Goal: Information Seeking & Learning: Learn about a topic

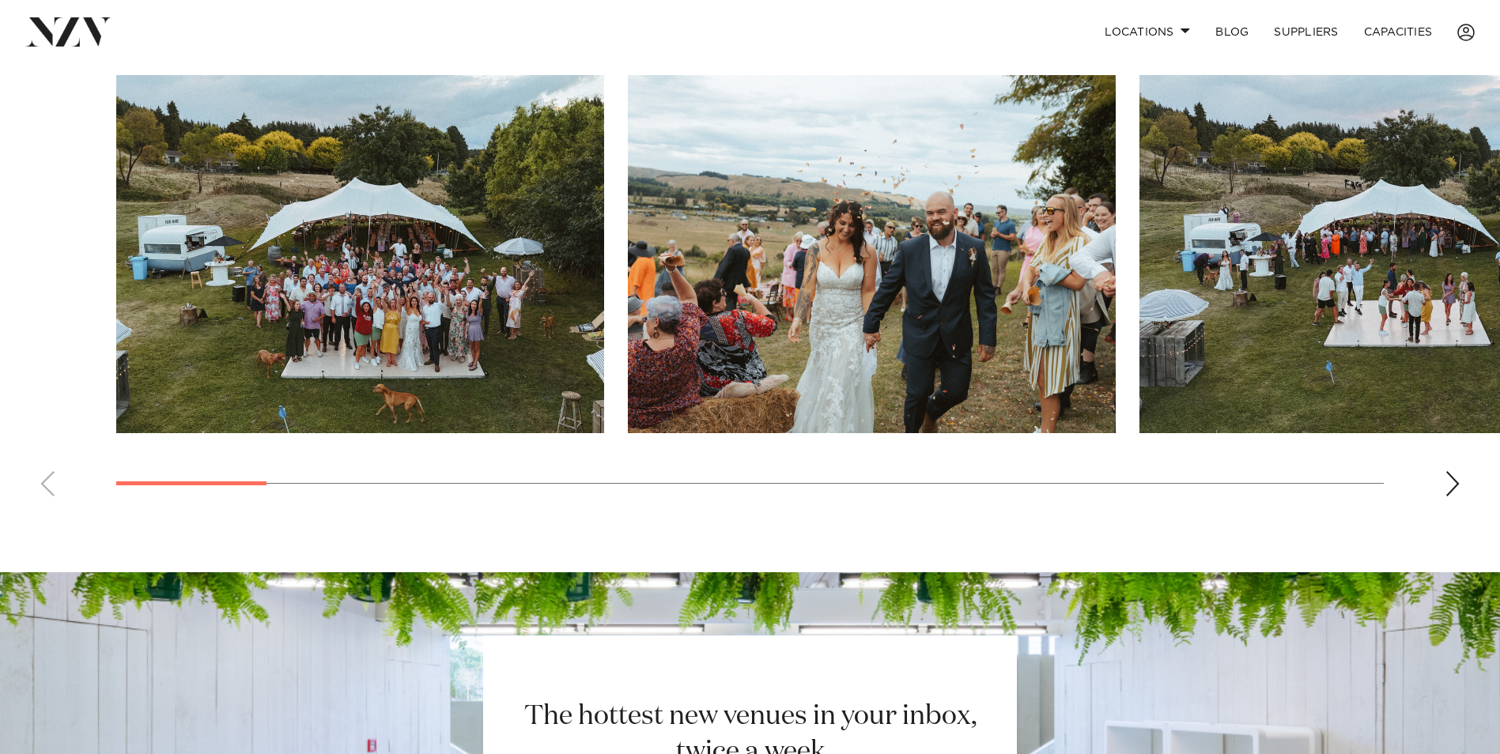
scroll to position [1186, 0]
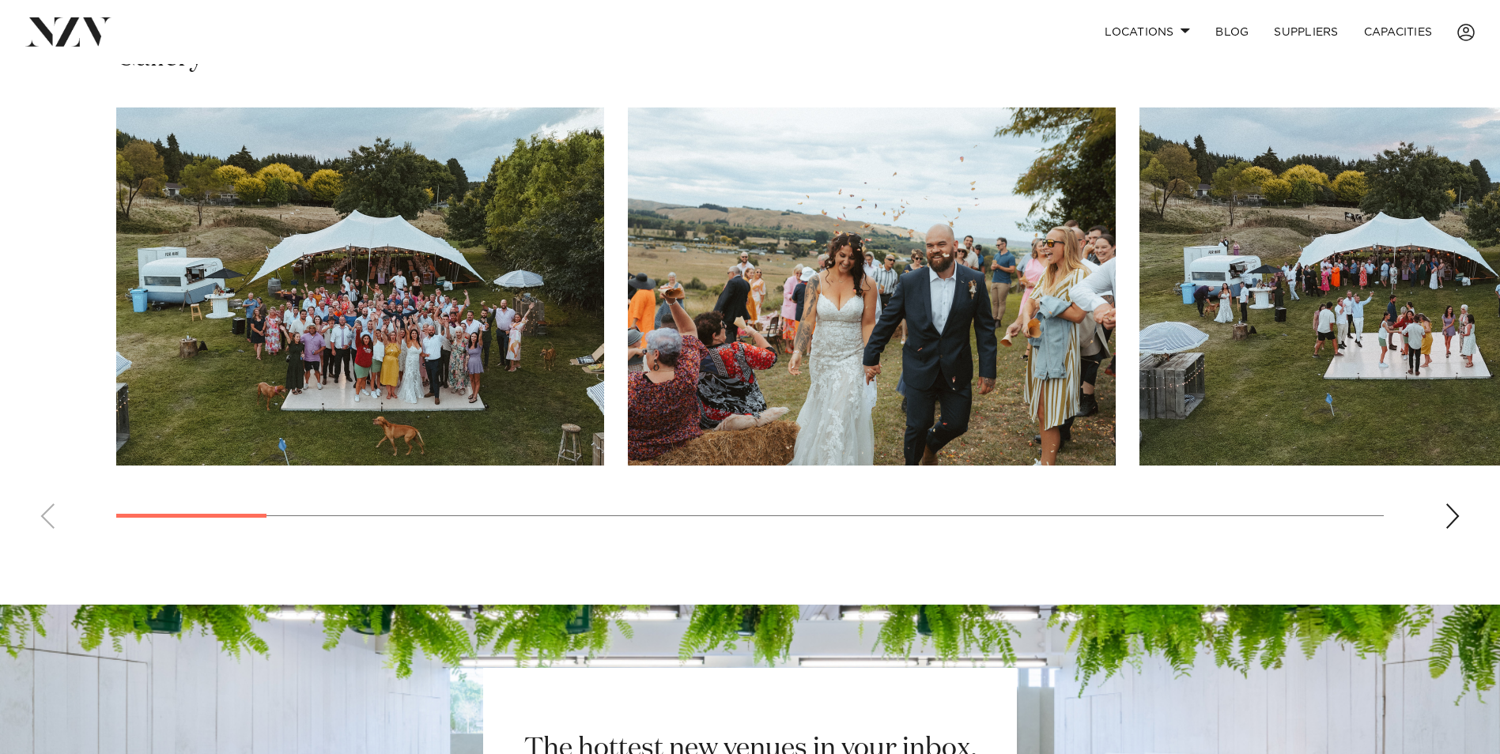
click at [1454, 515] on div "Next slide" at bounding box center [1452, 516] width 16 height 25
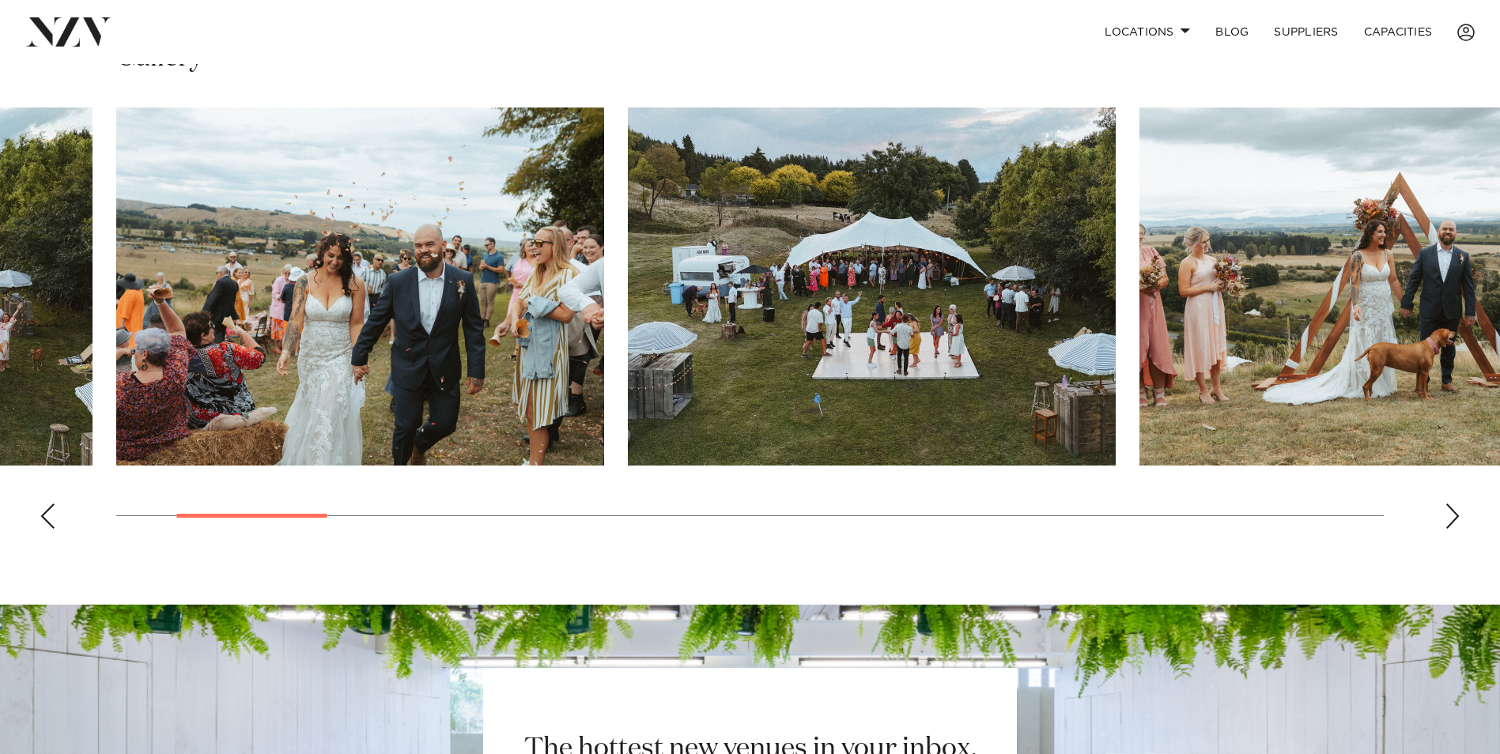
click at [1454, 515] on div "Next slide" at bounding box center [1452, 516] width 16 height 25
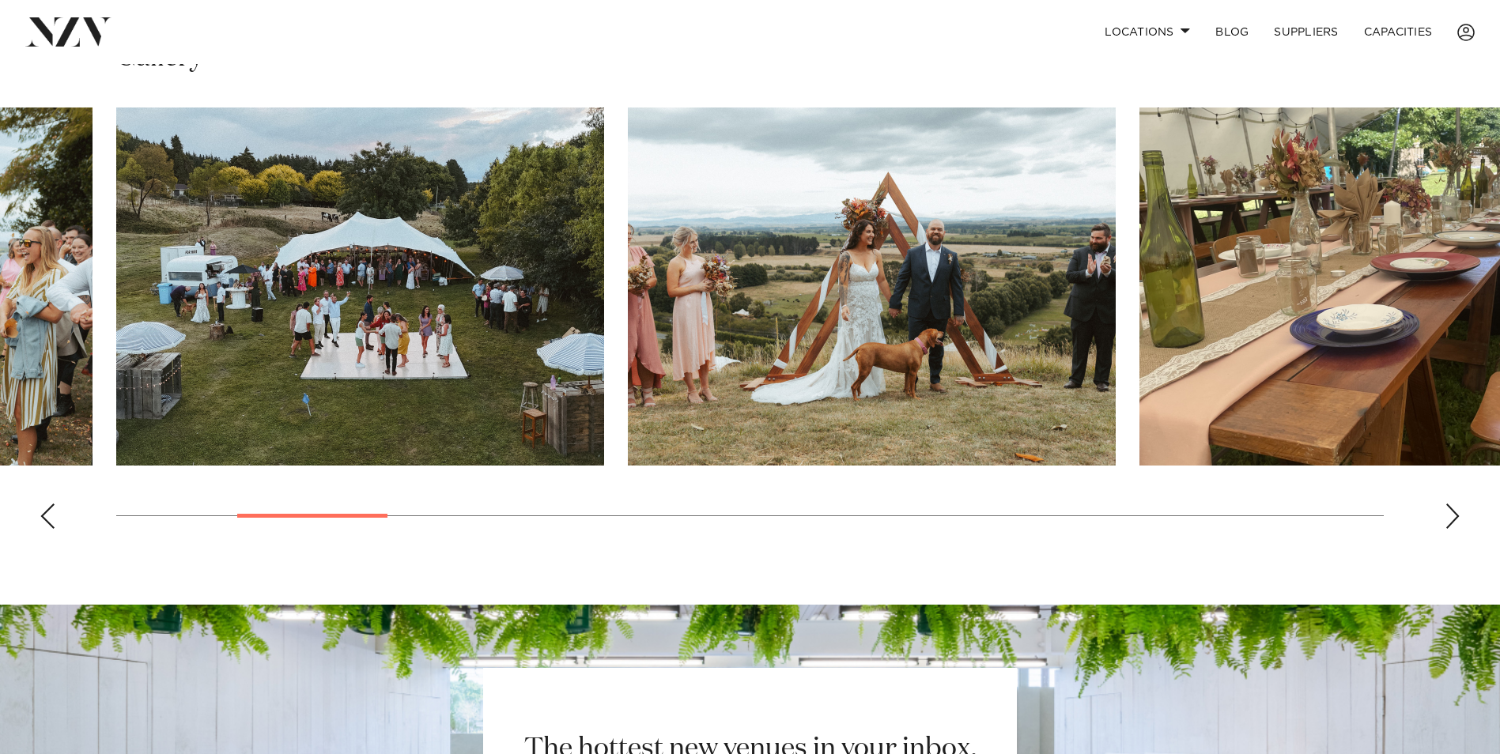
click at [1454, 515] on div "Next slide" at bounding box center [1452, 516] width 16 height 25
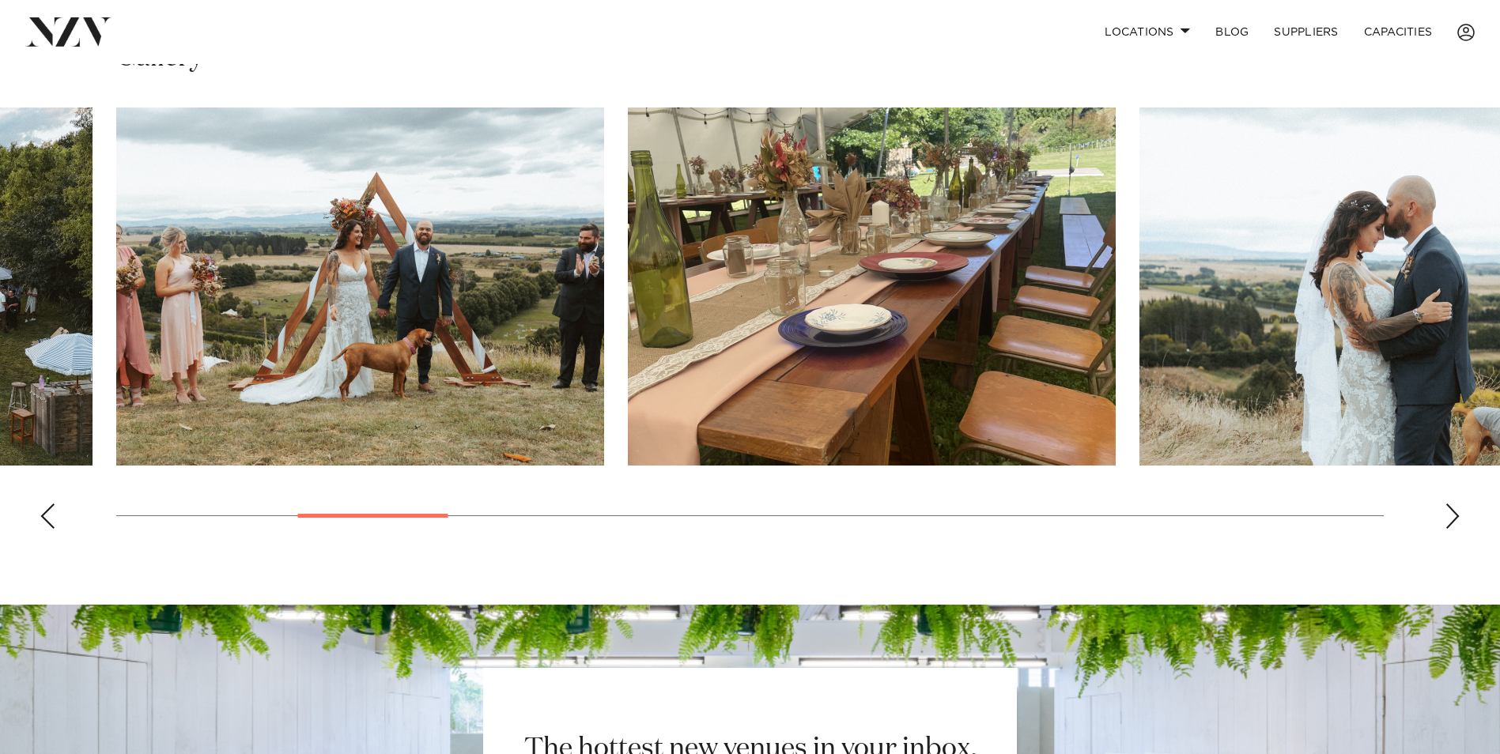
click at [1454, 515] on div "Next slide" at bounding box center [1452, 516] width 16 height 25
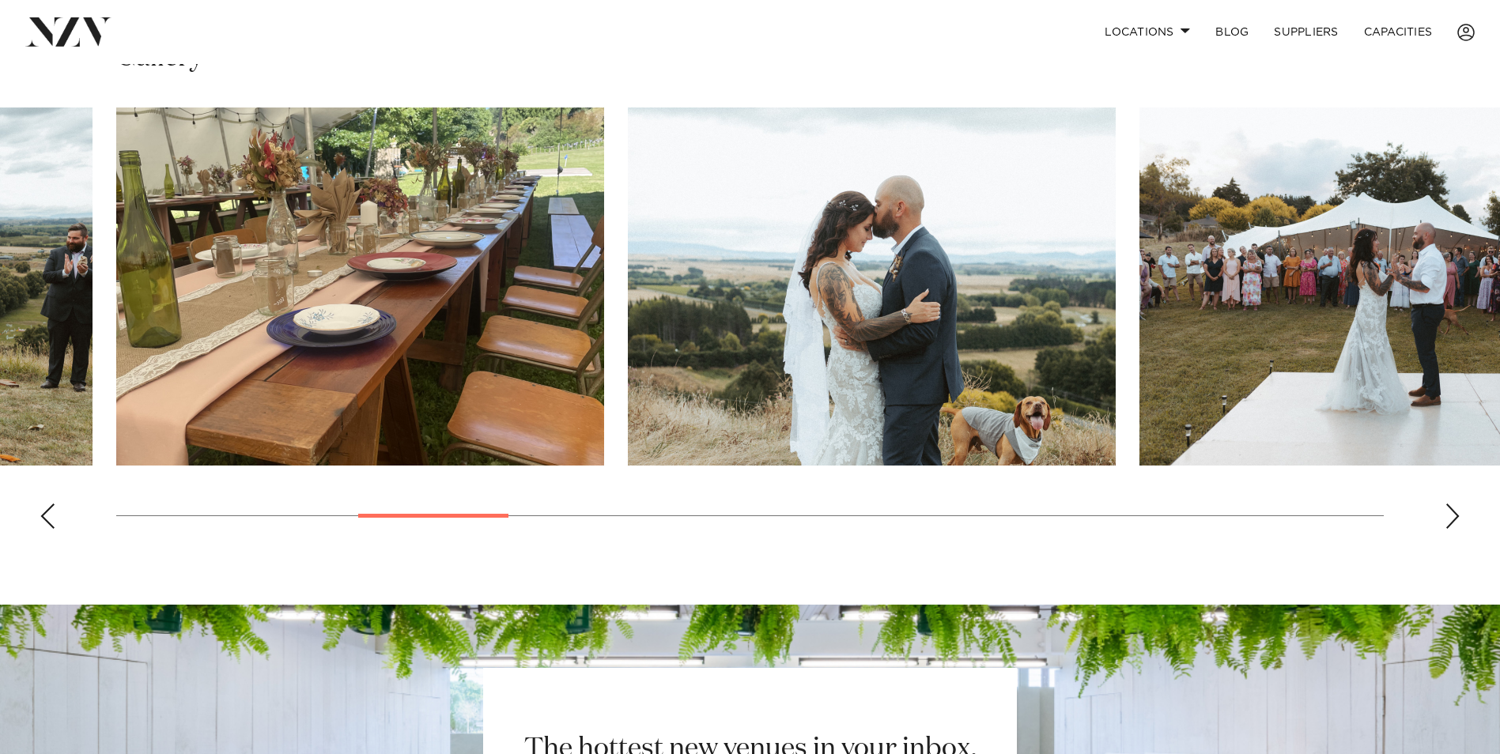
click at [1454, 515] on div "Next slide" at bounding box center [1452, 516] width 16 height 25
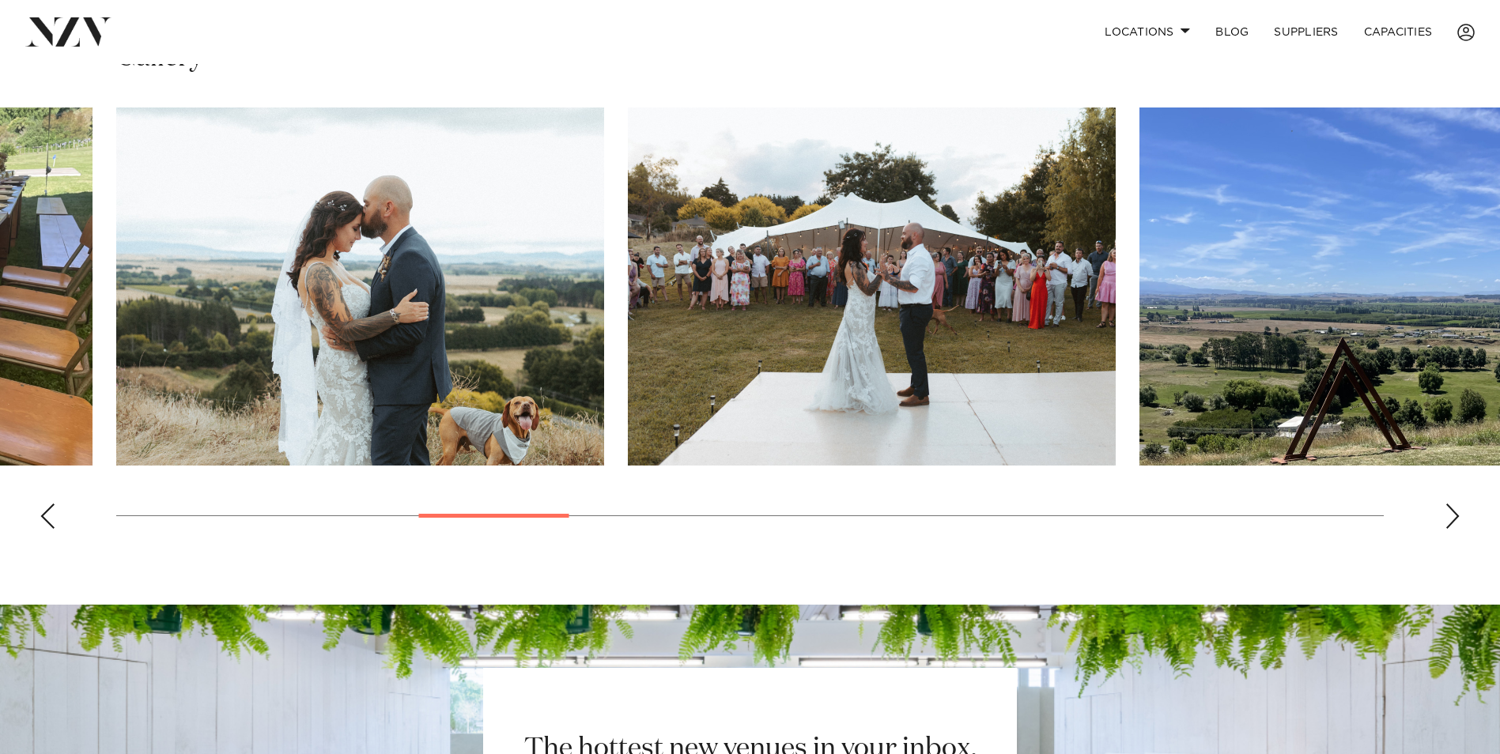
click at [1454, 515] on div "Next slide" at bounding box center [1452, 516] width 16 height 25
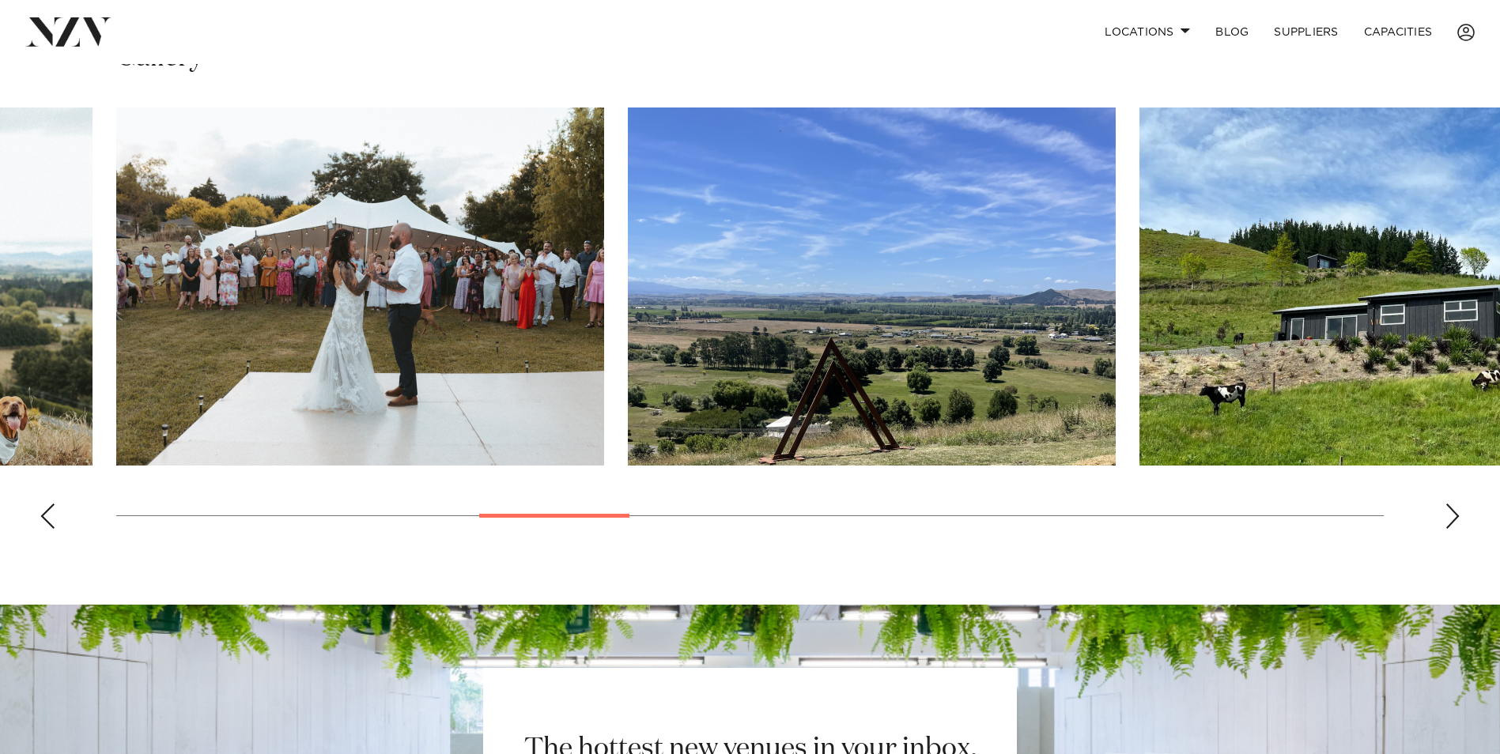
click at [1454, 515] on div "Next slide" at bounding box center [1452, 516] width 16 height 25
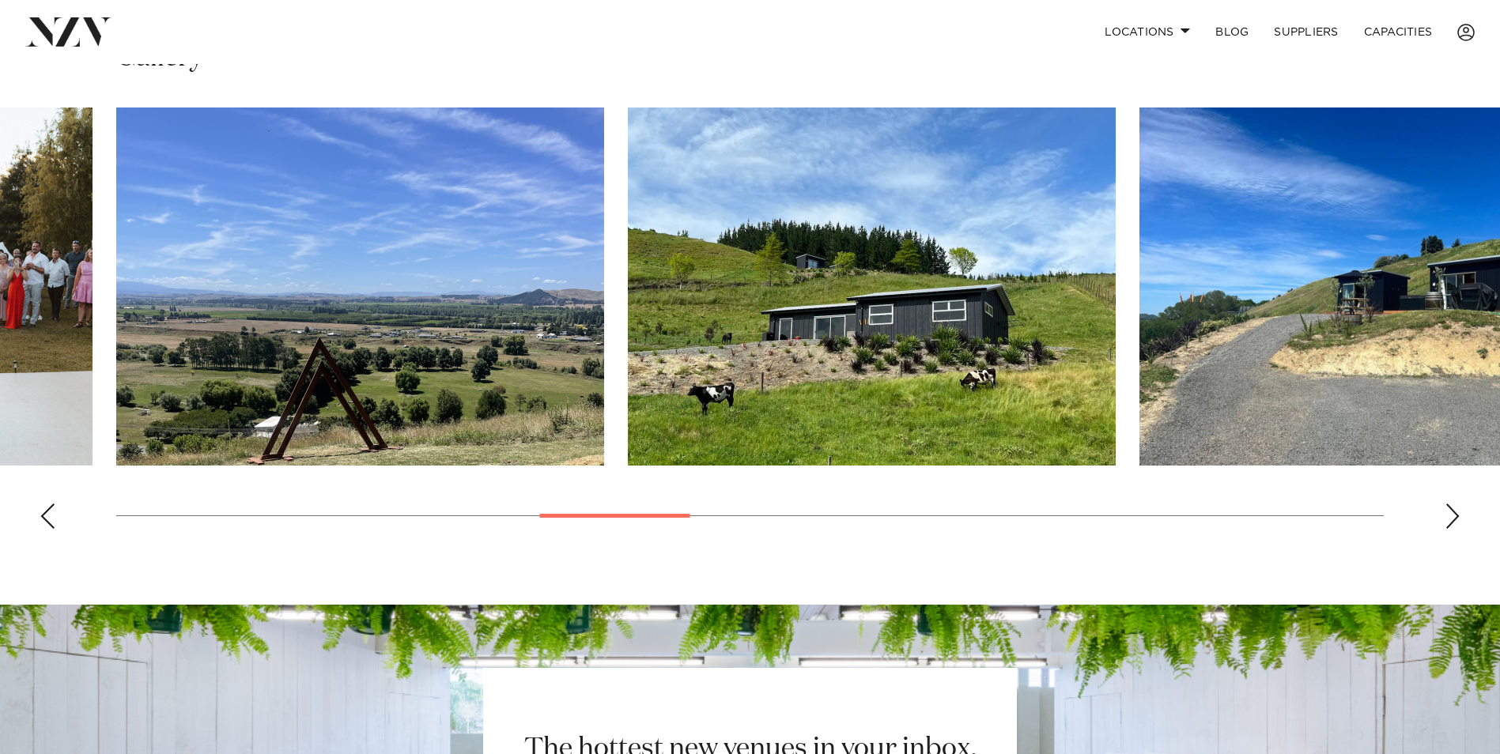
click at [1454, 515] on div "Next slide" at bounding box center [1452, 516] width 16 height 25
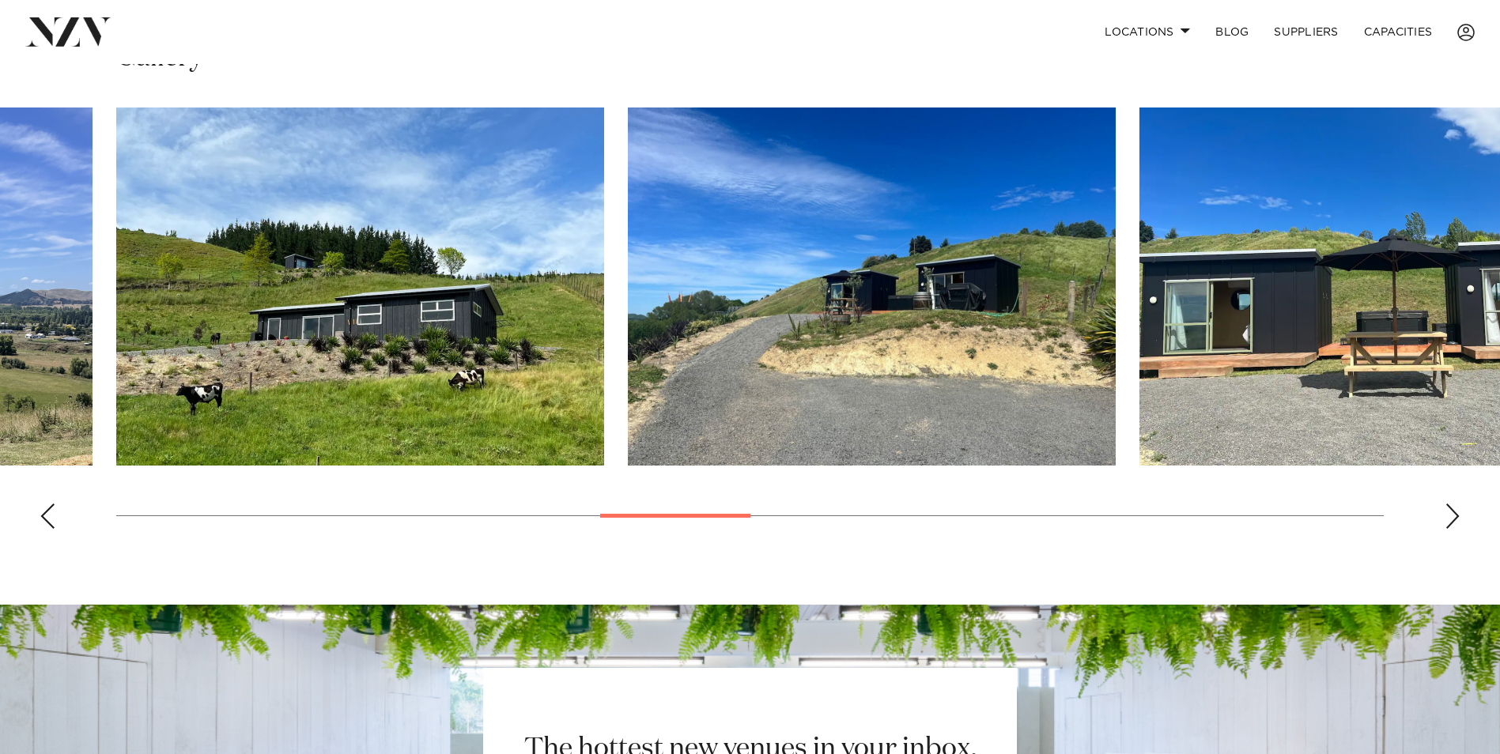
click at [1454, 515] on div "Next slide" at bounding box center [1452, 516] width 16 height 25
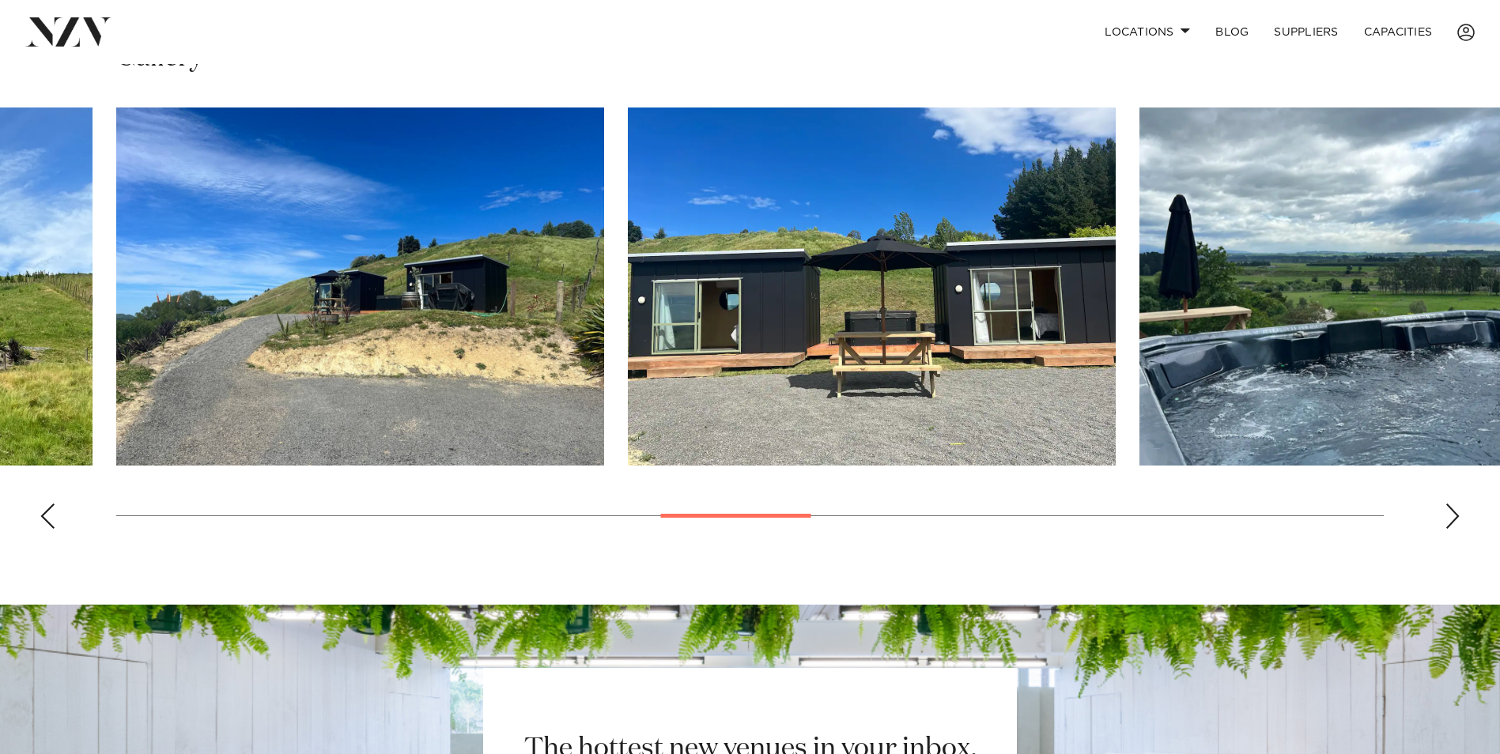
click at [1454, 515] on div "Next slide" at bounding box center [1452, 516] width 16 height 25
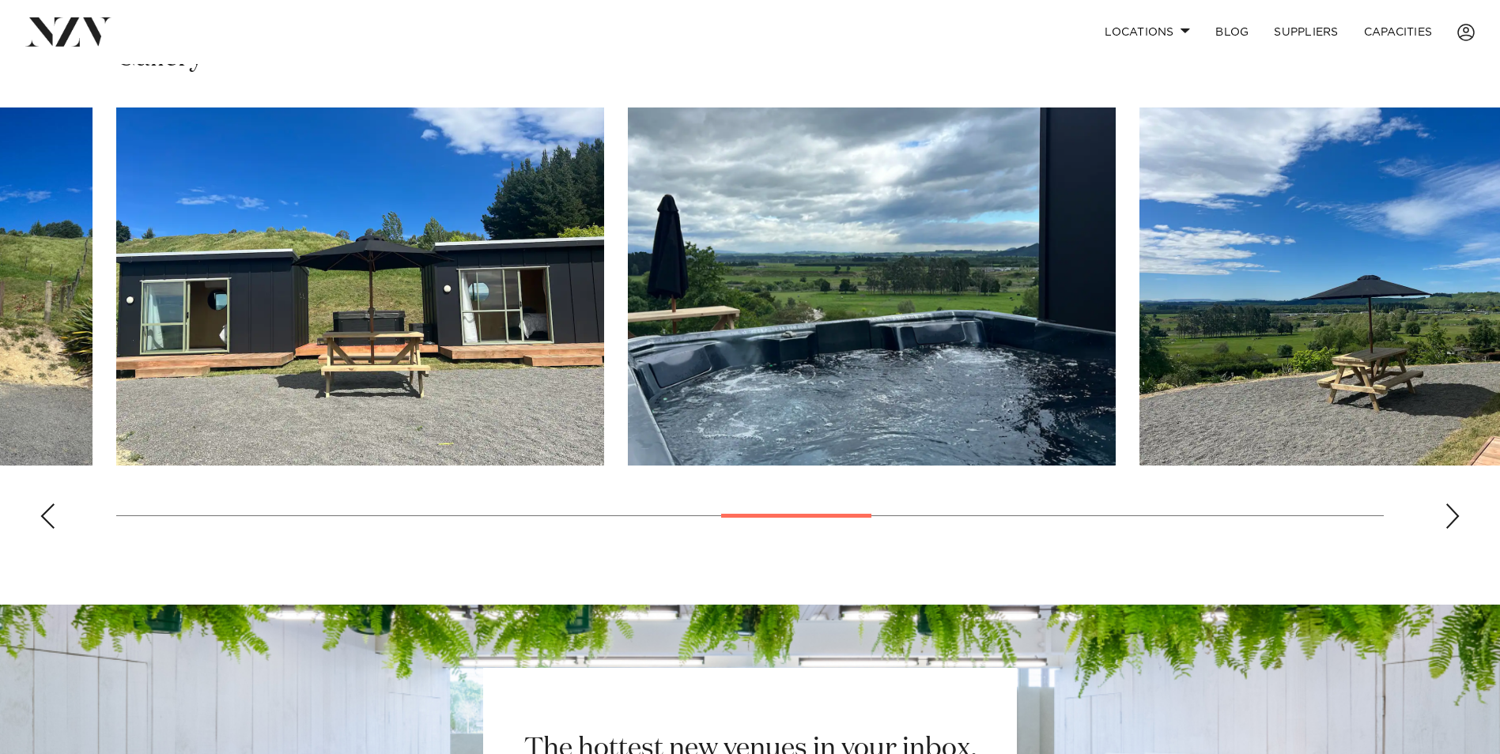
click at [1454, 515] on div "Next slide" at bounding box center [1452, 516] width 16 height 25
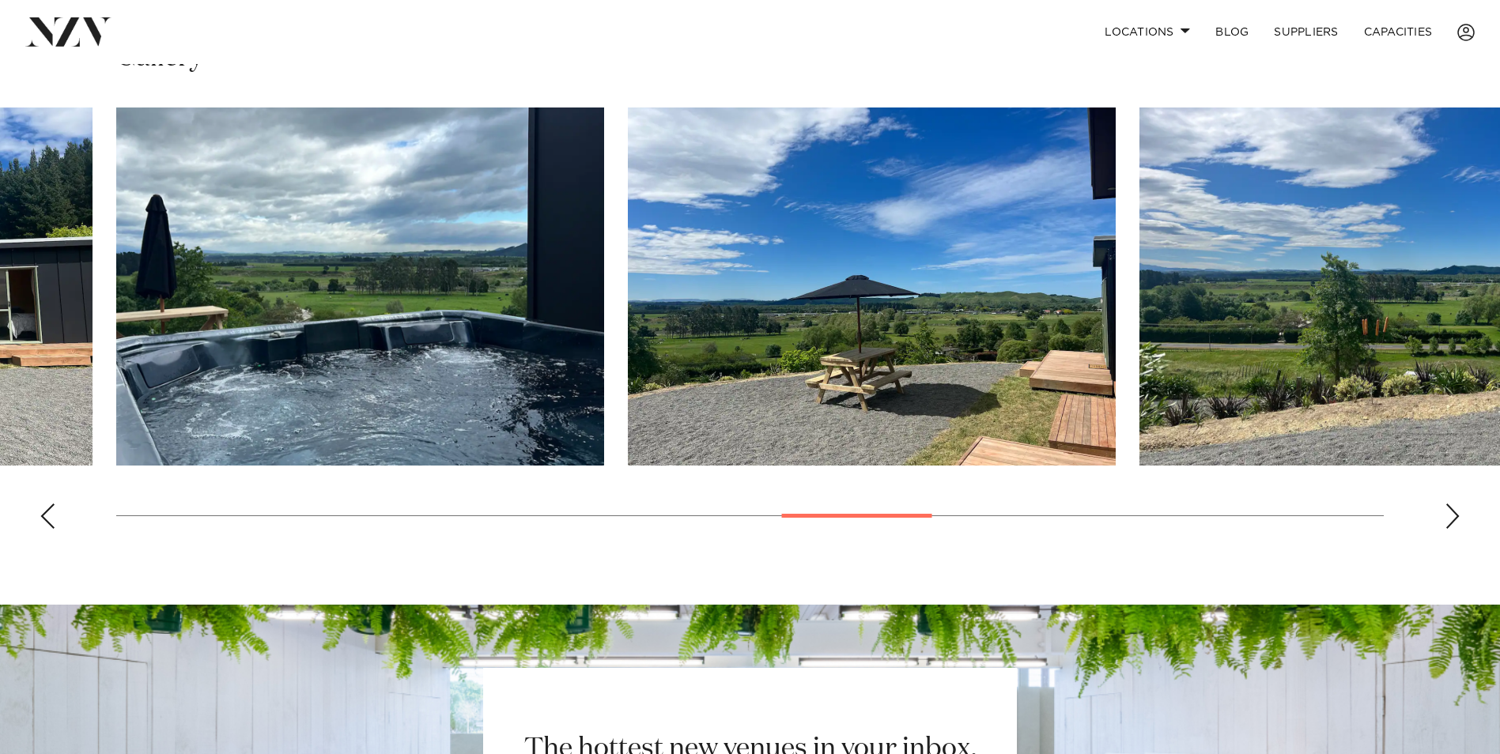
click at [1454, 515] on div "Next slide" at bounding box center [1452, 516] width 16 height 25
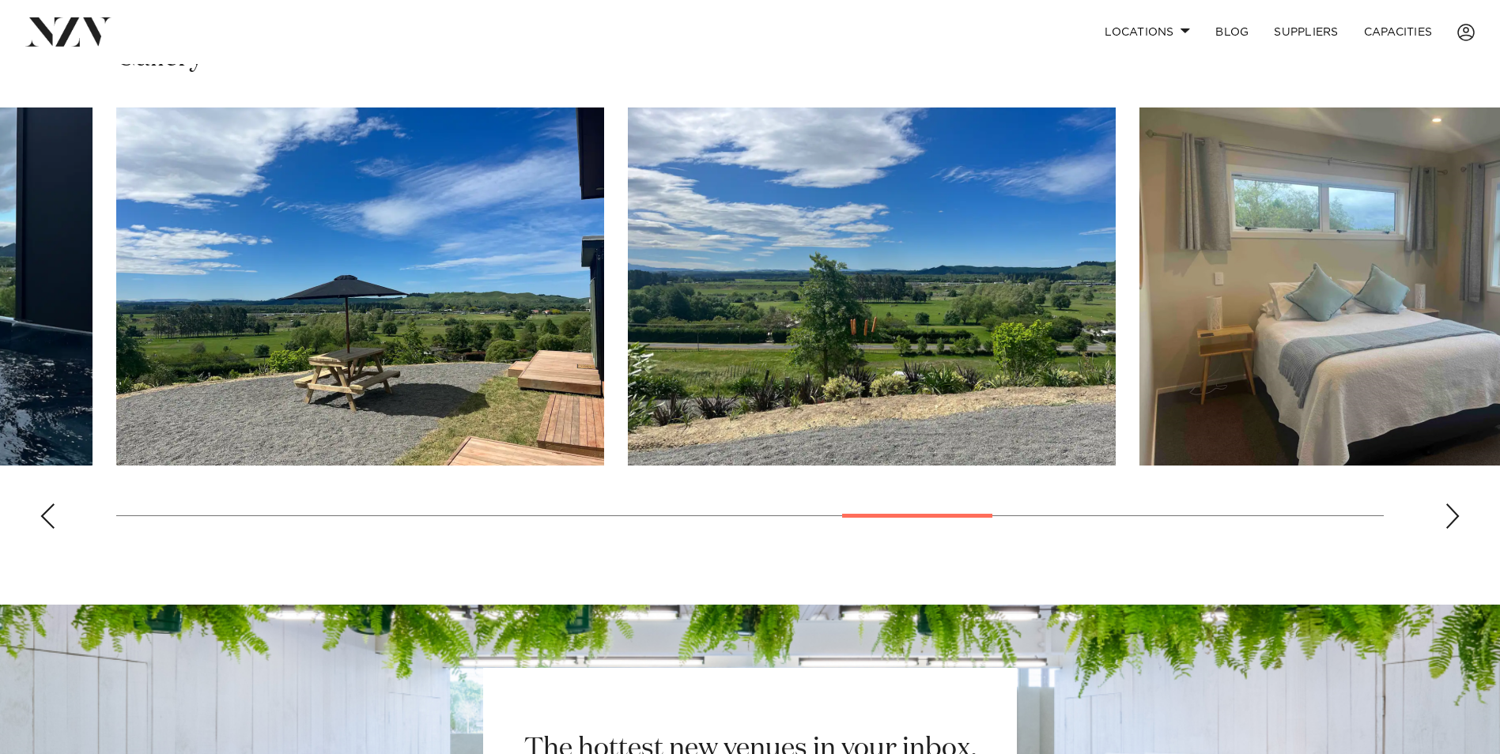
click at [1454, 515] on div "Next slide" at bounding box center [1452, 516] width 16 height 25
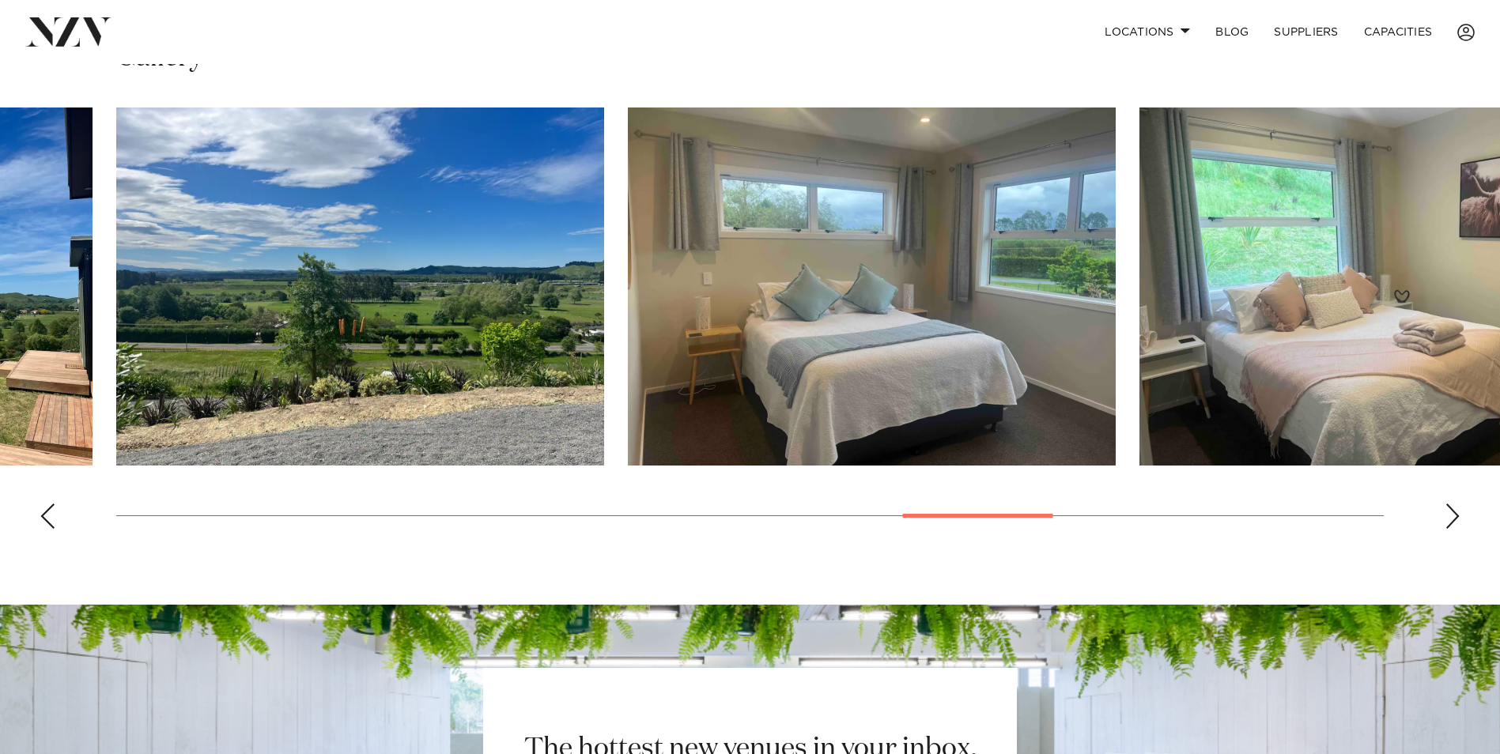
click at [1454, 515] on div "Next slide" at bounding box center [1452, 516] width 16 height 25
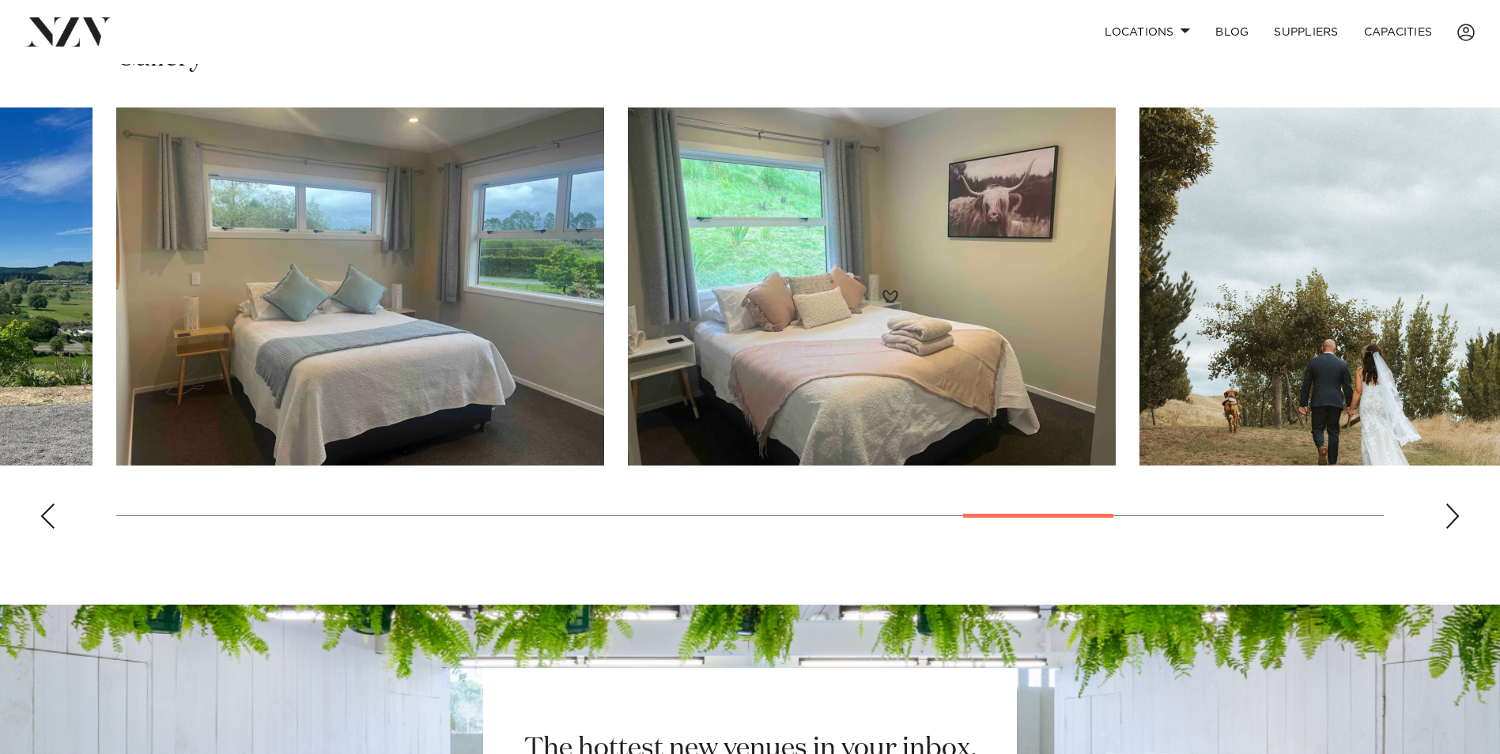
click at [1454, 515] on div "Next slide" at bounding box center [1452, 516] width 16 height 25
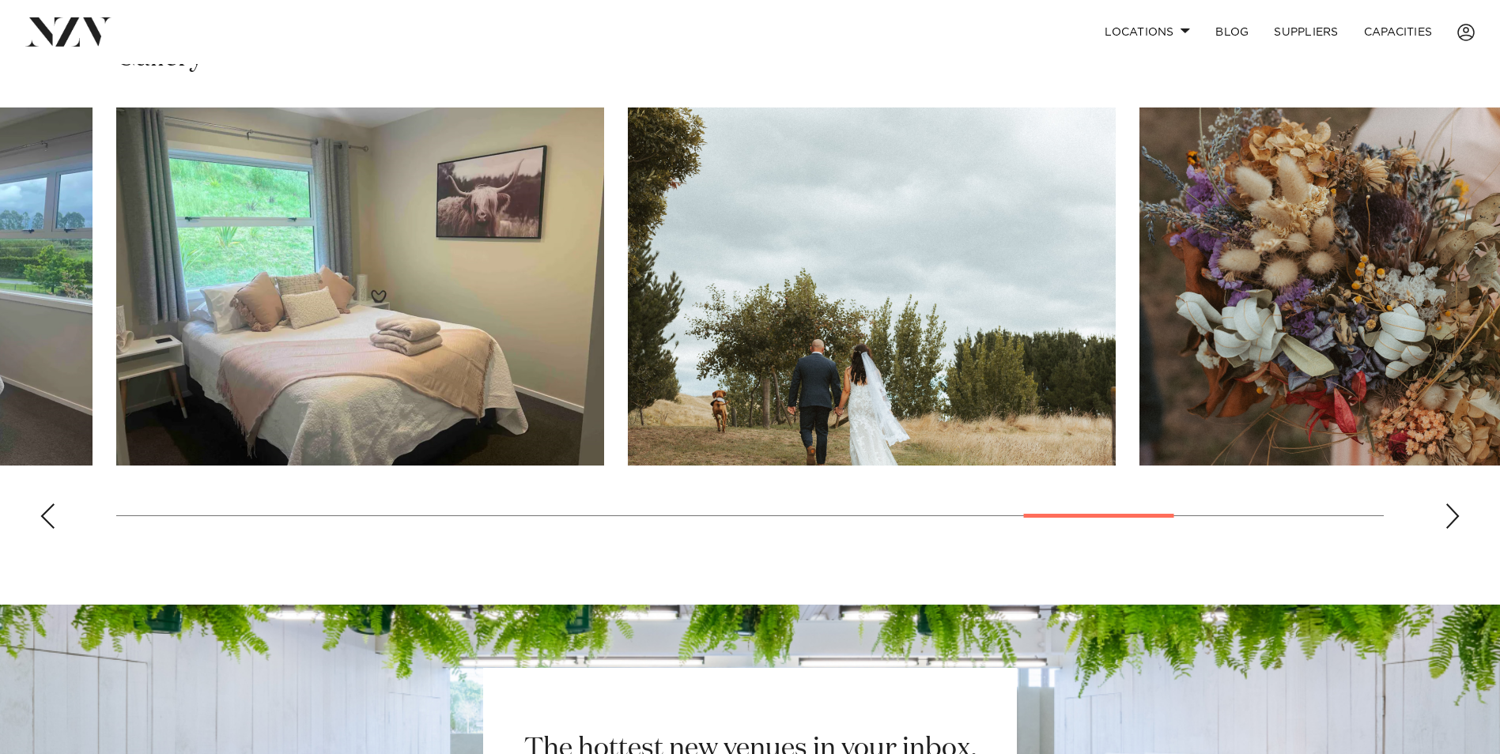
click at [1454, 515] on div "Next slide" at bounding box center [1452, 516] width 16 height 25
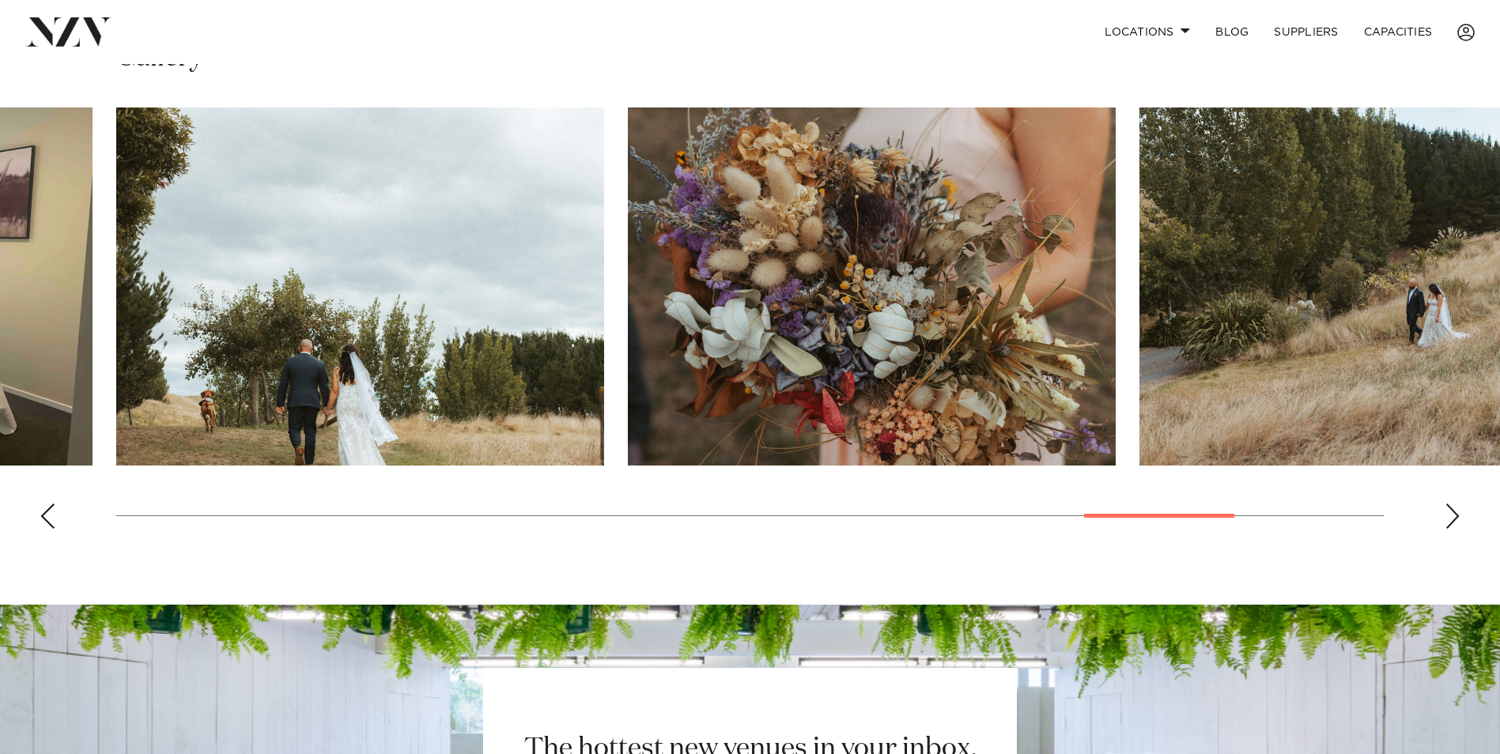
click at [1454, 515] on div "Next slide" at bounding box center [1452, 516] width 16 height 25
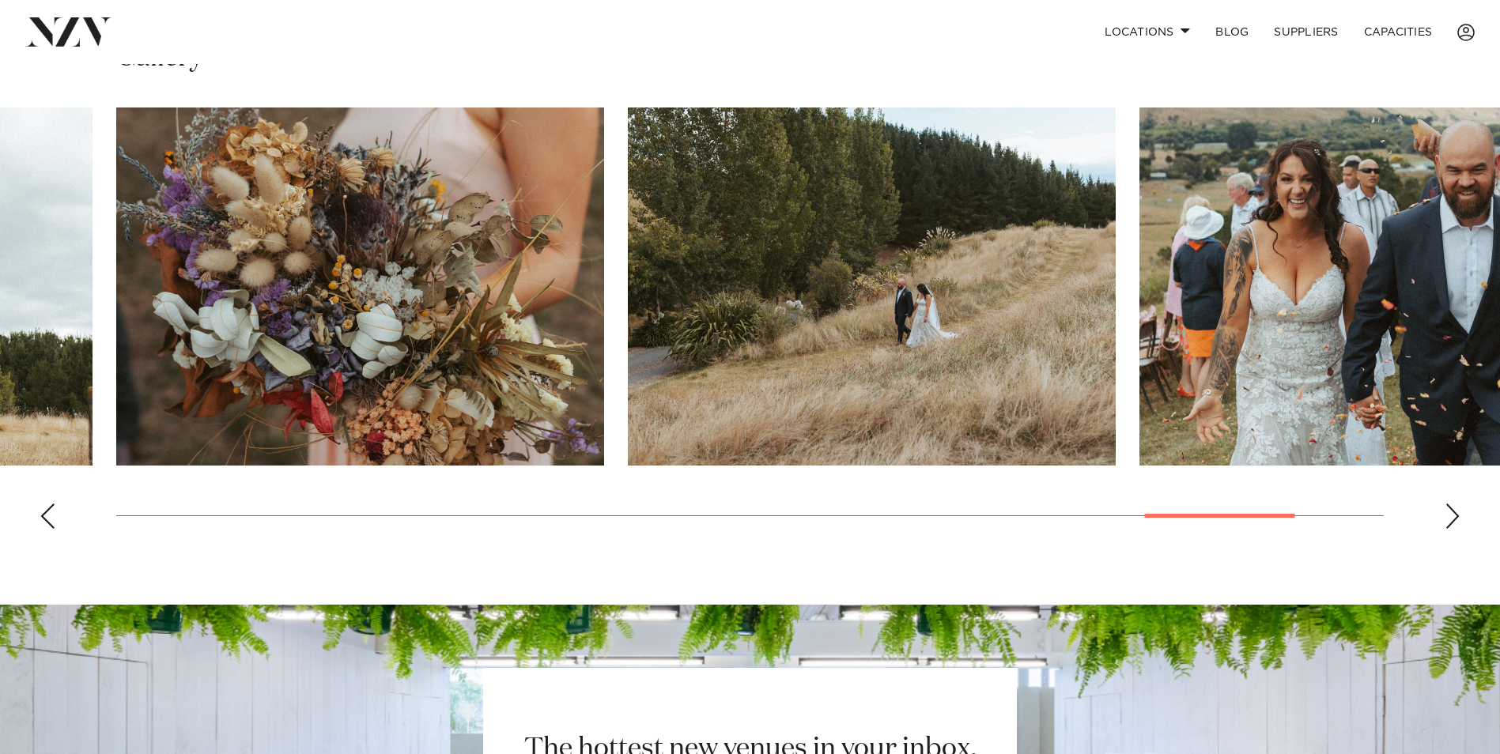
click at [1454, 515] on div "Next slide" at bounding box center [1452, 516] width 16 height 25
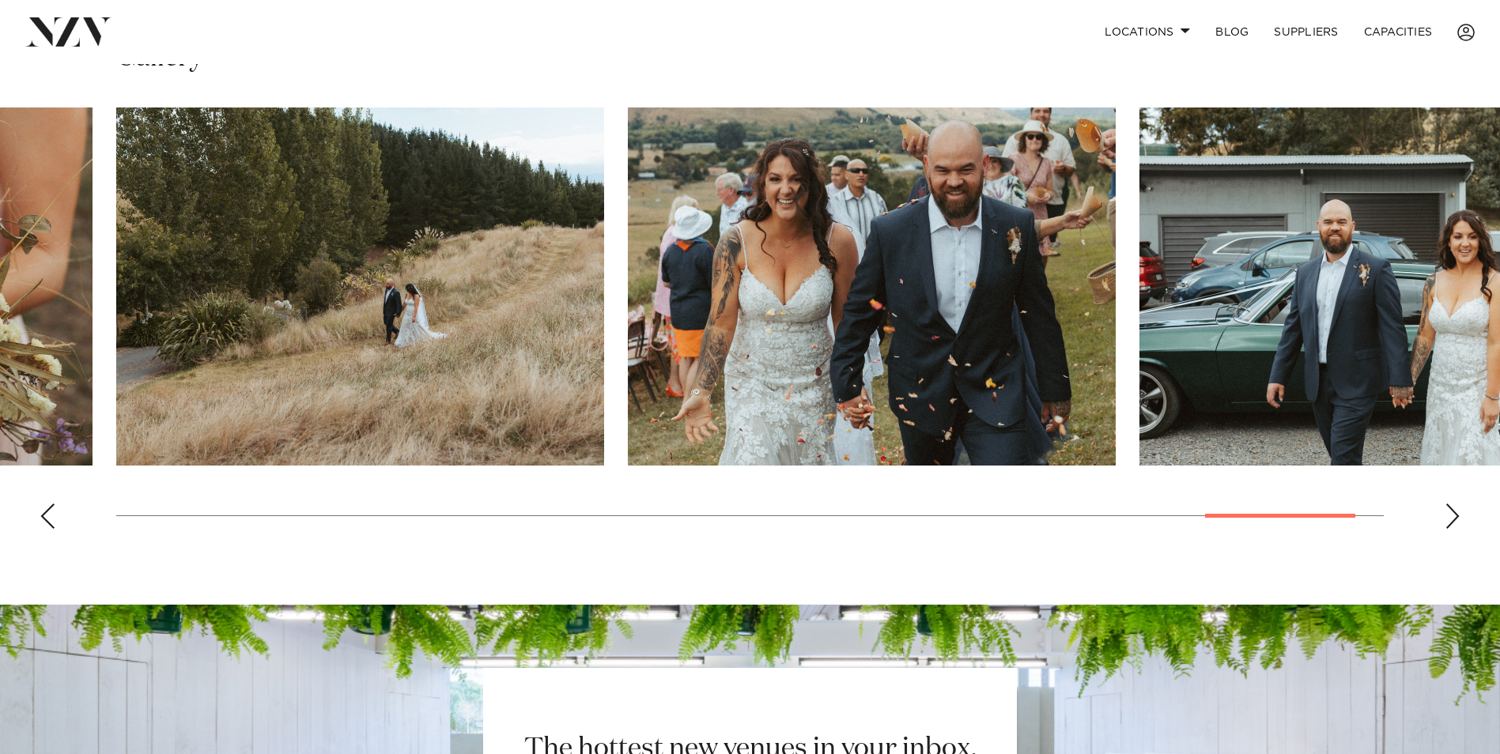
click at [1454, 515] on div "Next slide" at bounding box center [1452, 516] width 16 height 25
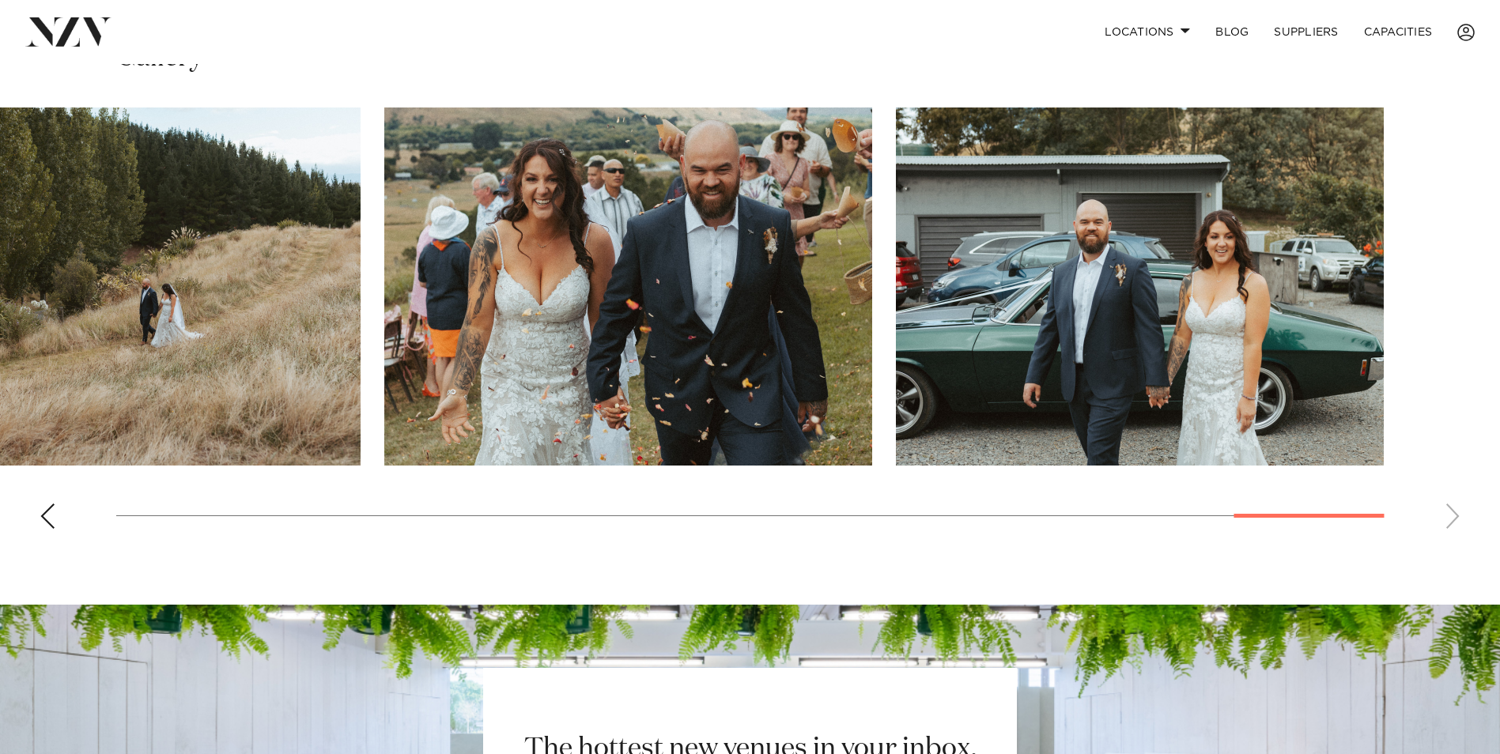
click at [1454, 515] on swiper-container at bounding box center [750, 325] width 1500 height 434
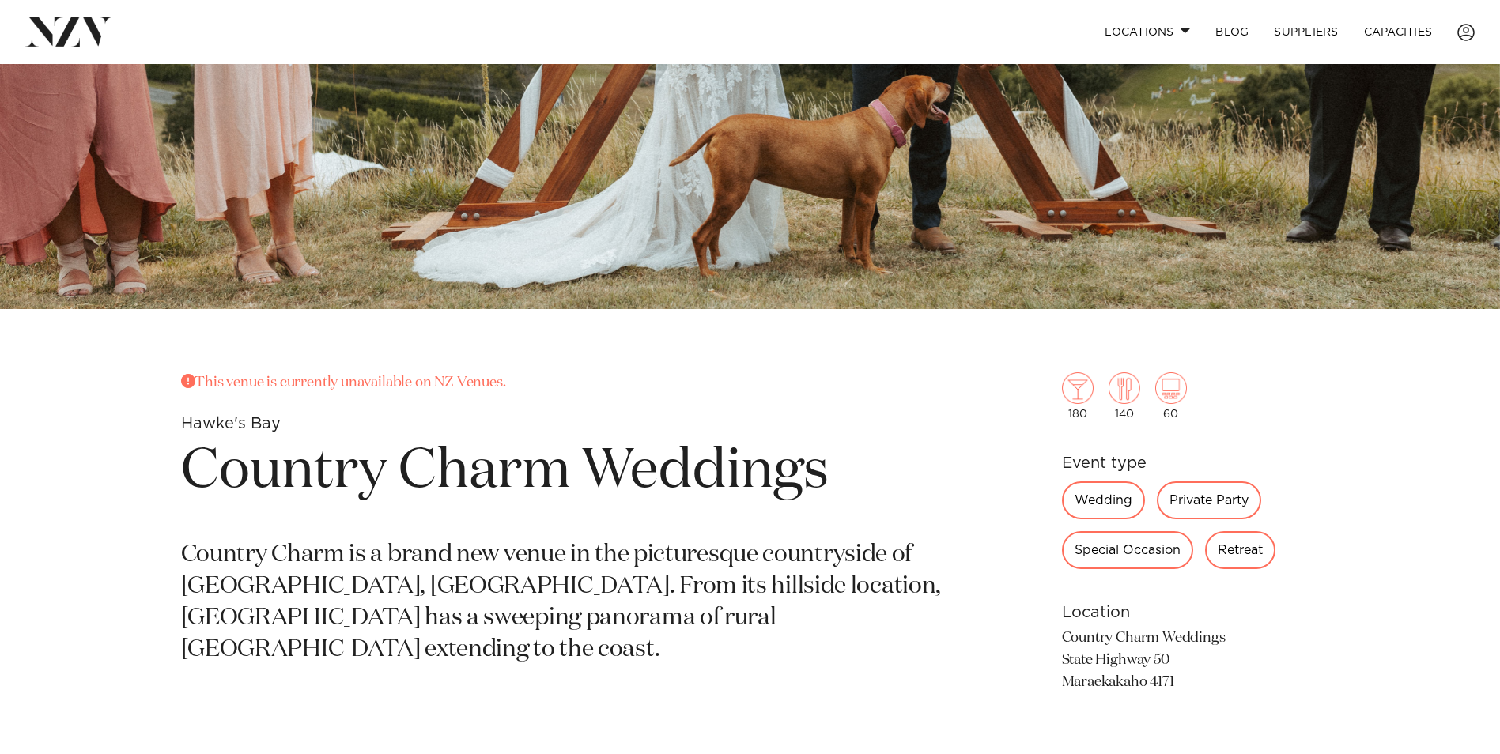
scroll to position [395, 0]
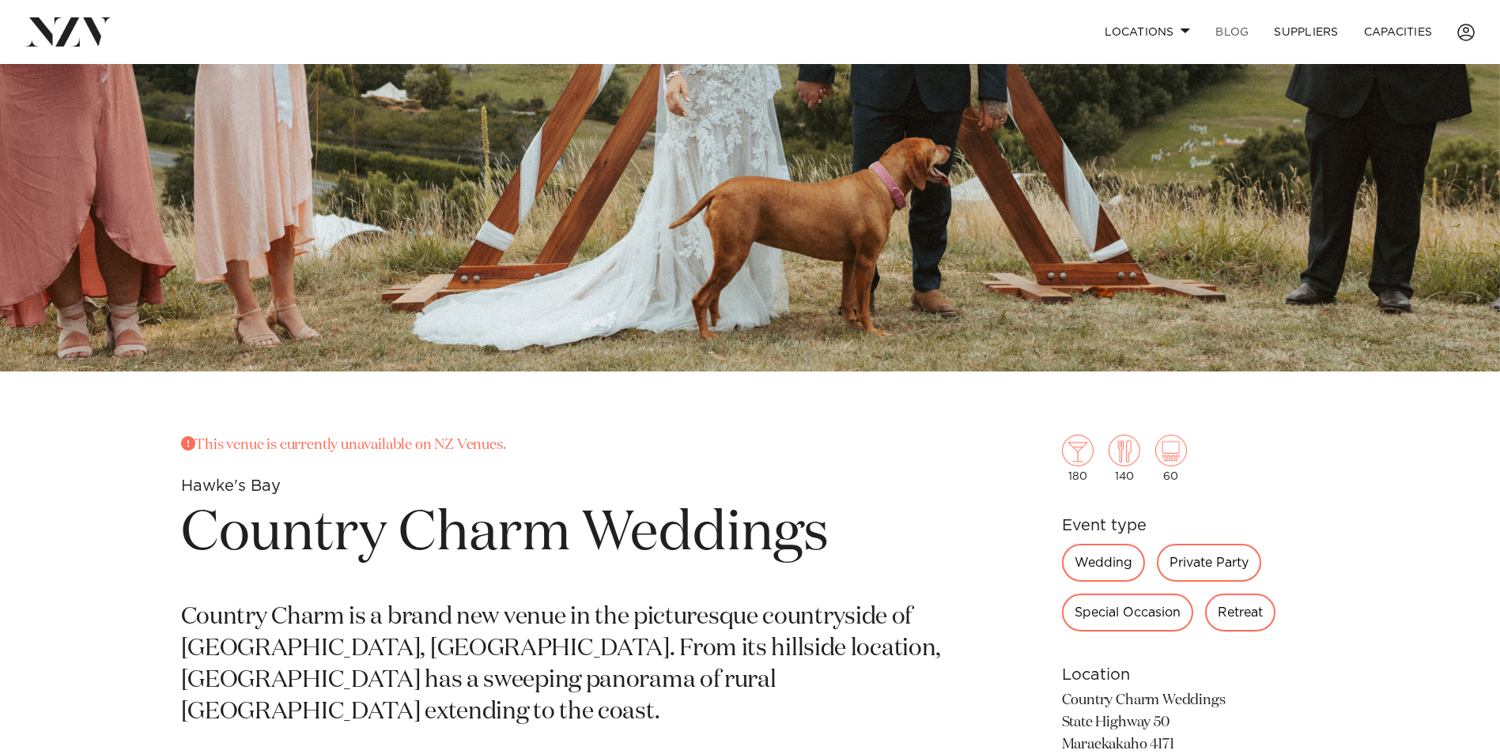
click at [1226, 33] on link "BLOG" at bounding box center [1231, 32] width 59 height 34
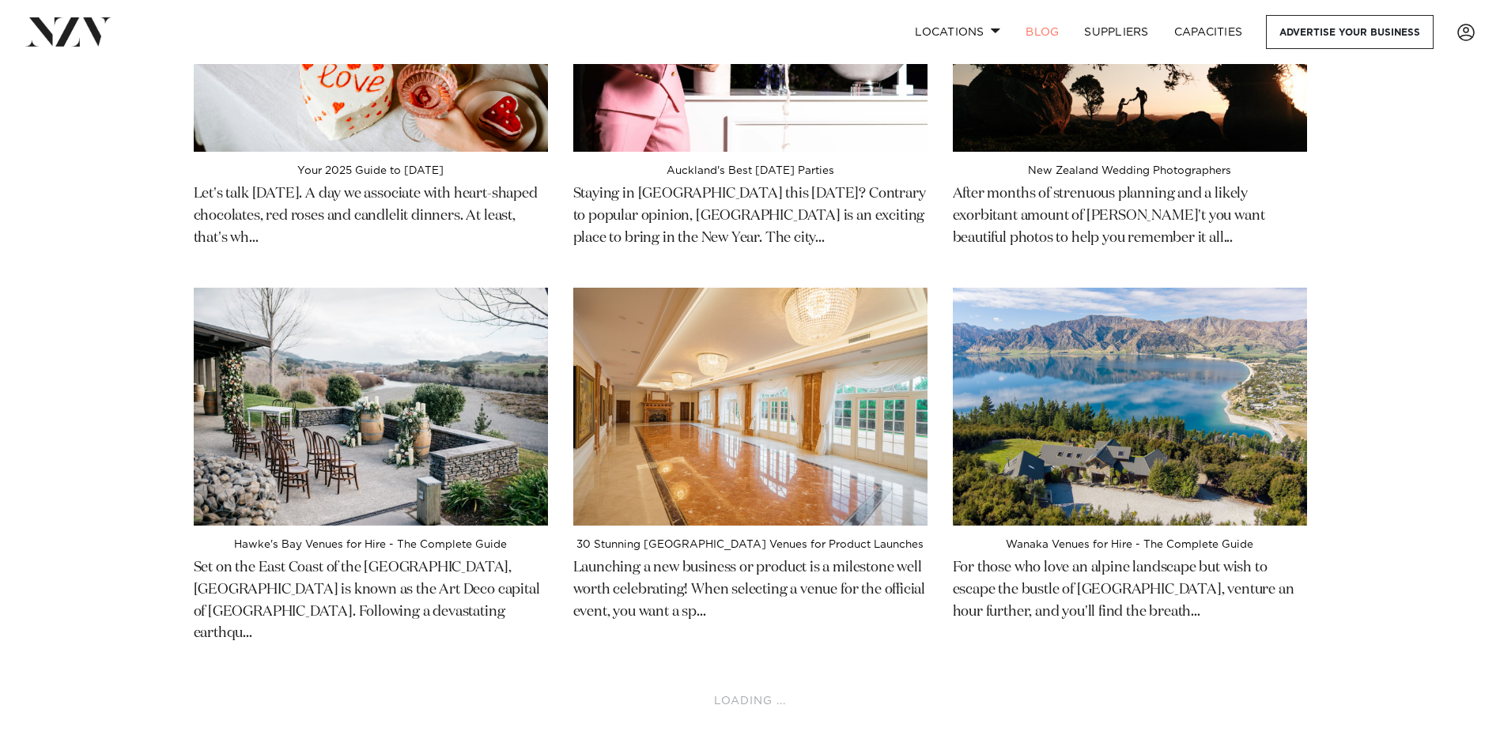
scroll to position [2530, 0]
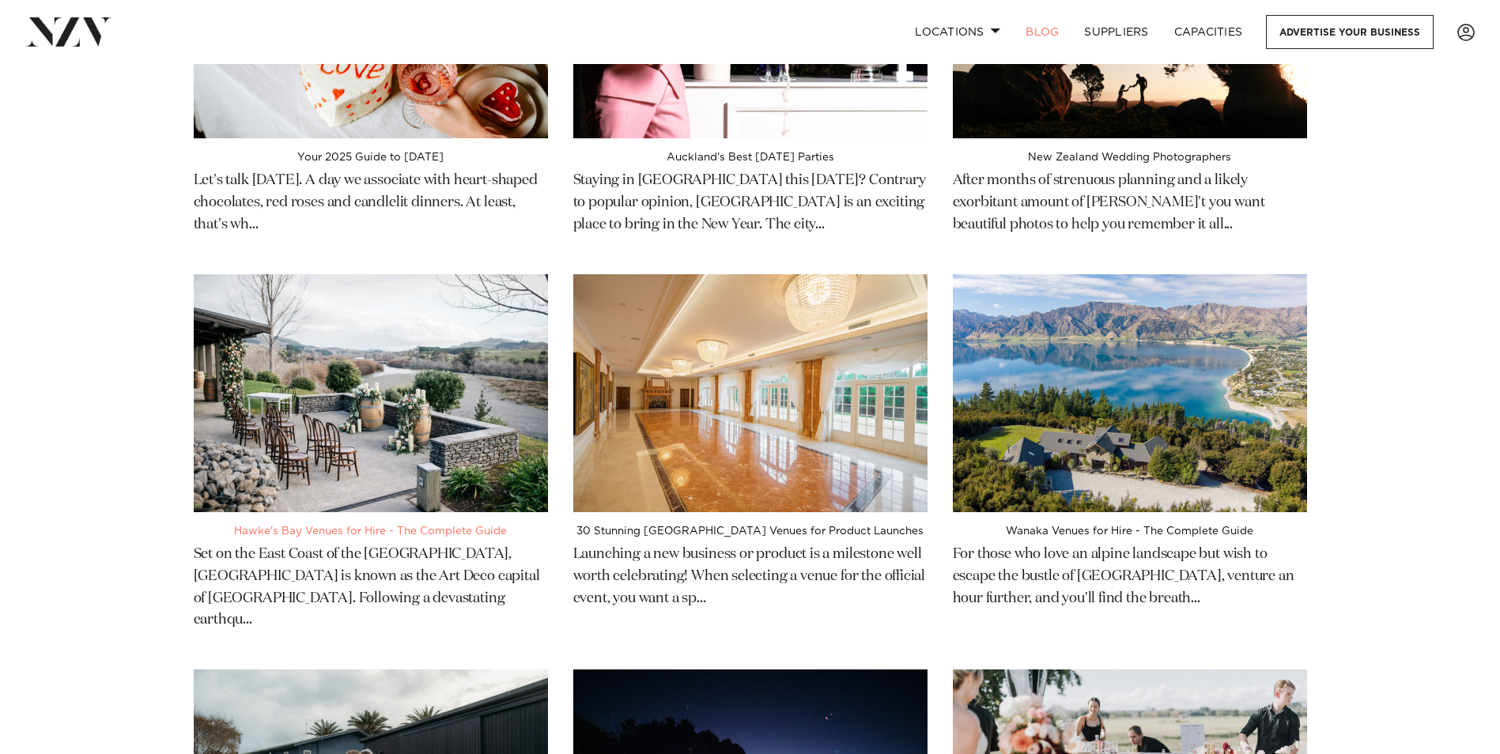
click at [319, 525] on h4 "Hawke's Bay Venues for Hire - The Complete Guide" at bounding box center [371, 531] width 354 height 13
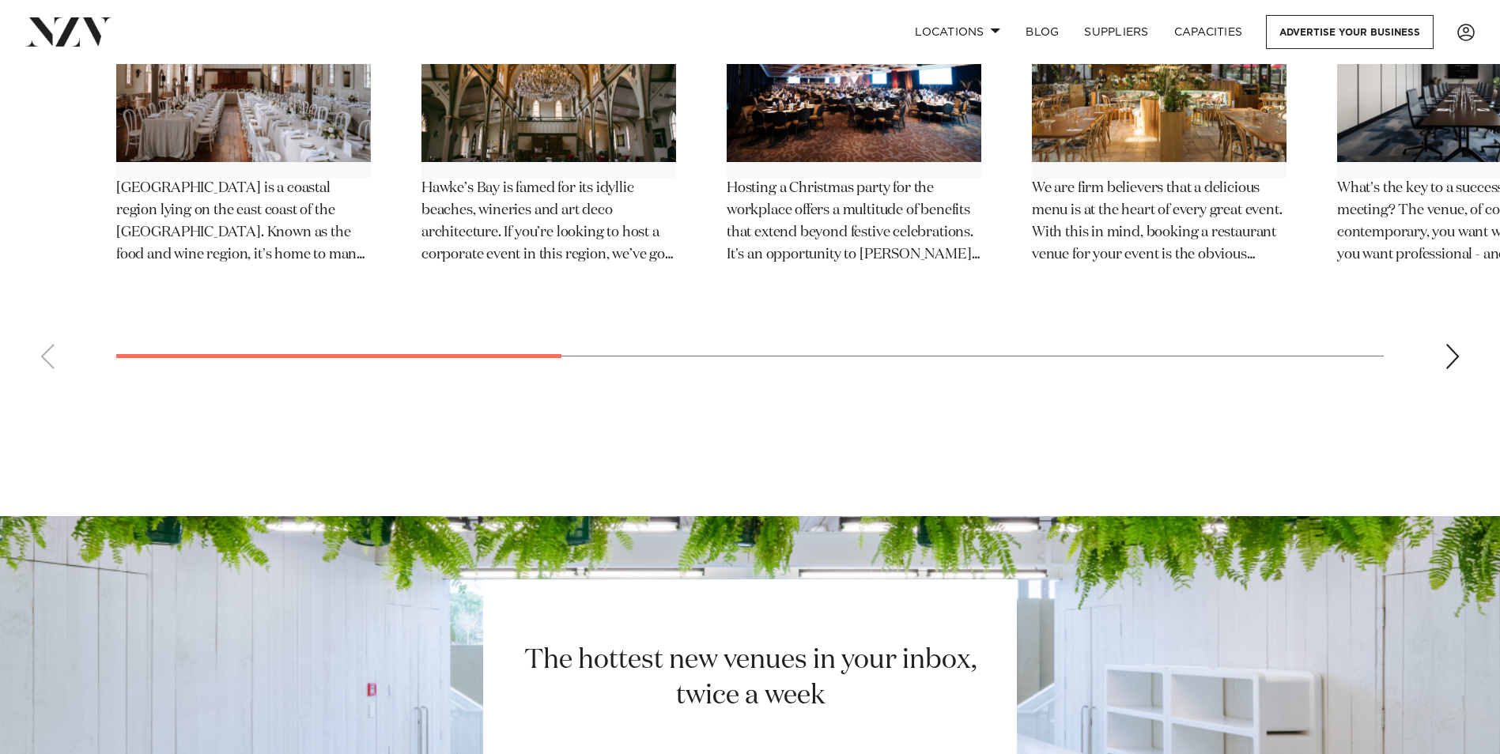
scroll to position [19040, 0]
